Goal: Navigation & Orientation: Find specific page/section

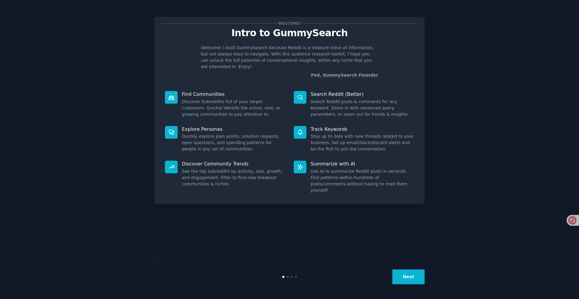
click at [402, 273] on button "Next" at bounding box center [409, 277] width 32 height 15
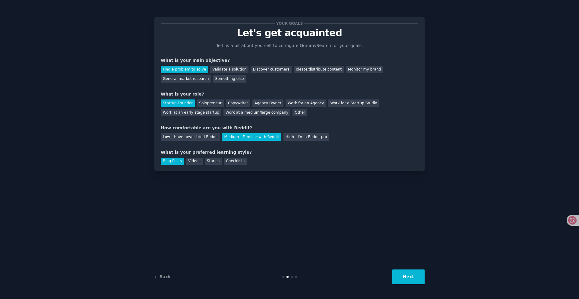
click at [402, 273] on button "Next" at bounding box center [409, 277] width 32 height 15
click at [402, 273] on div "Next" at bounding box center [380, 277] width 90 height 15
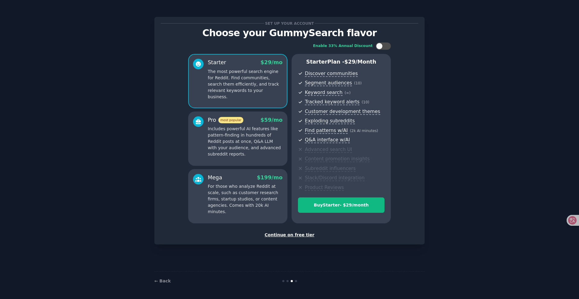
click at [257, 136] on p "Includes powerful AI features like pattern-finding in hundreds of Reddit posts …" at bounding box center [245, 142] width 75 height 32
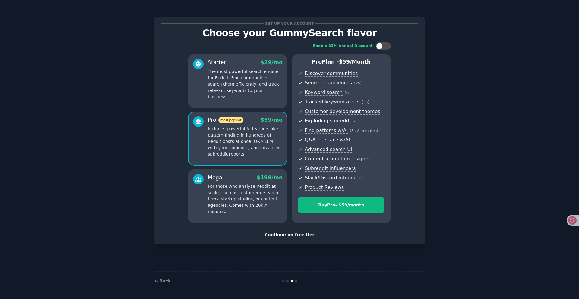
click at [271, 75] on p "The most powerful search engine for Reddit. Find communities, search them effic…" at bounding box center [245, 85] width 75 height 32
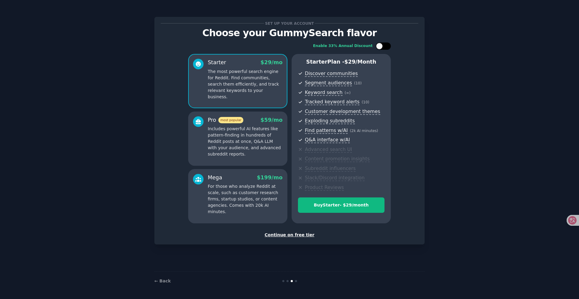
click at [386, 48] on div at bounding box center [383, 46] width 15 height 7
click at [386, 48] on div at bounding box center [387, 46] width 7 height 7
click at [386, 48] on div at bounding box center [383, 46] width 15 height 7
click at [264, 154] on p "Includes powerful AI features like pattern-finding in hundreds of Reddit posts …" at bounding box center [245, 142] width 75 height 32
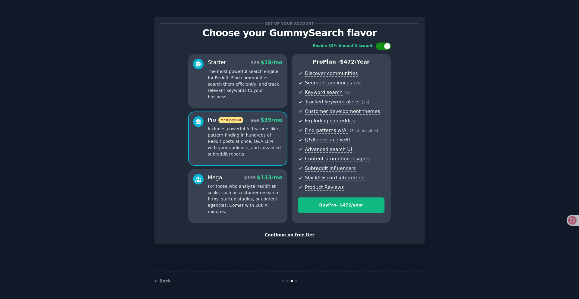
click at [386, 47] on div at bounding box center [387, 46] width 7 height 7
checkbox input "false"
click at [158, 282] on link "← Back" at bounding box center [163, 281] width 16 height 5
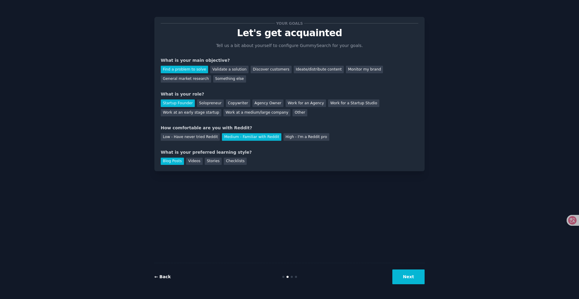
click at [166, 279] on link "← Back" at bounding box center [163, 277] width 16 height 5
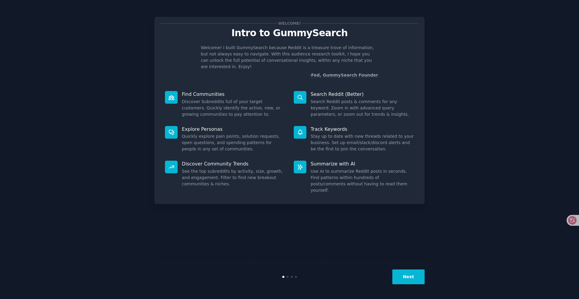
click at [166, 279] on div "Next" at bounding box center [290, 277] width 270 height 28
click at [214, 91] on div "Find Communities Discover Subreddits full of your target customers. Quickly ide…" at bounding box center [225, 104] width 129 height 35
click at [421, 279] on button "Next" at bounding box center [409, 277] width 32 height 15
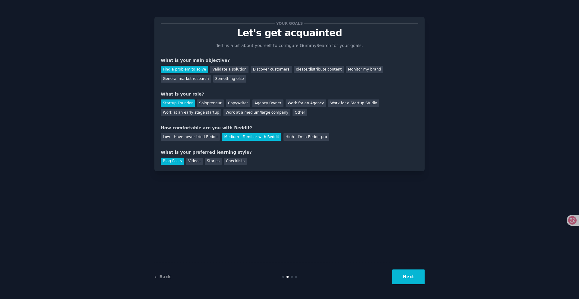
click at [421, 279] on button "Next" at bounding box center [409, 277] width 32 height 15
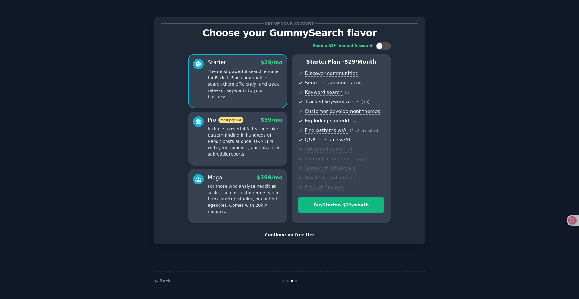
click at [296, 237] on div "Continue on free tier" at bounding box center [290, 235] width 258 height 6
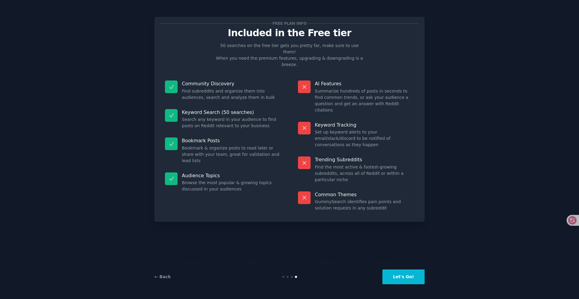
click at [406, 273] on button "Let's Go!" at bounding box center [404, 277] width 42 height 15
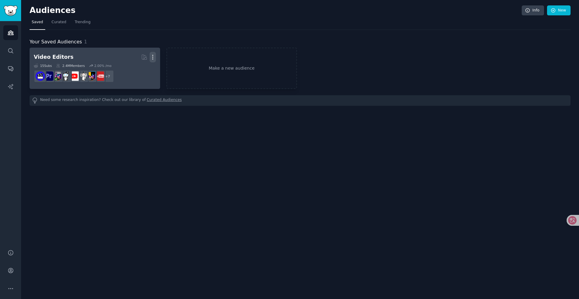
click at [151, 55] on icon "button" at bounding box center [153, 57] width 6 height 6
click at [142, 69] on p "Delete" at bounding box center [136, 70] width 14 height 6
